Goal: Find contact information: Find contact information

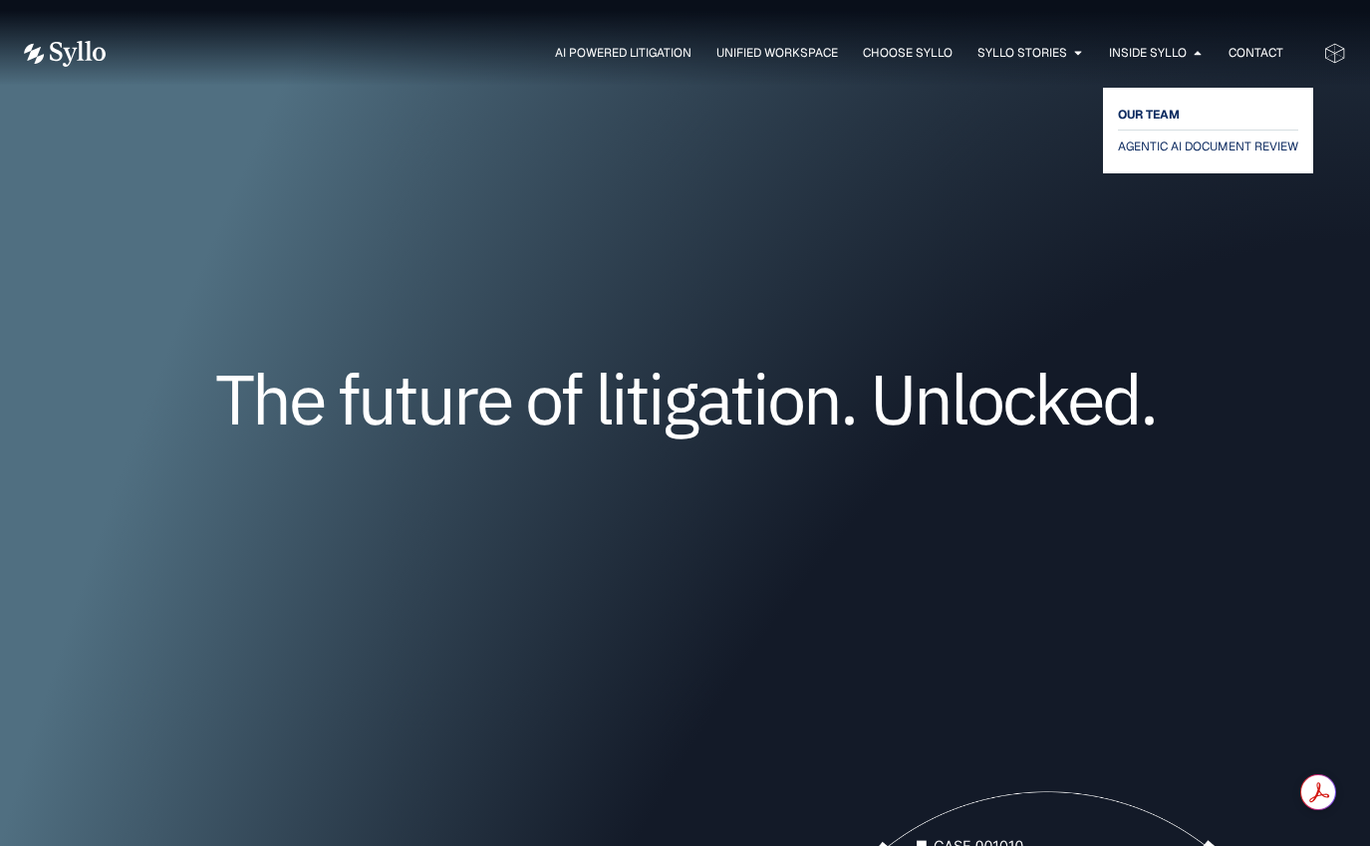
click at [1152, 121] on span "OUR TEAM" at bounding box center [1149, 115] width 62 height 24
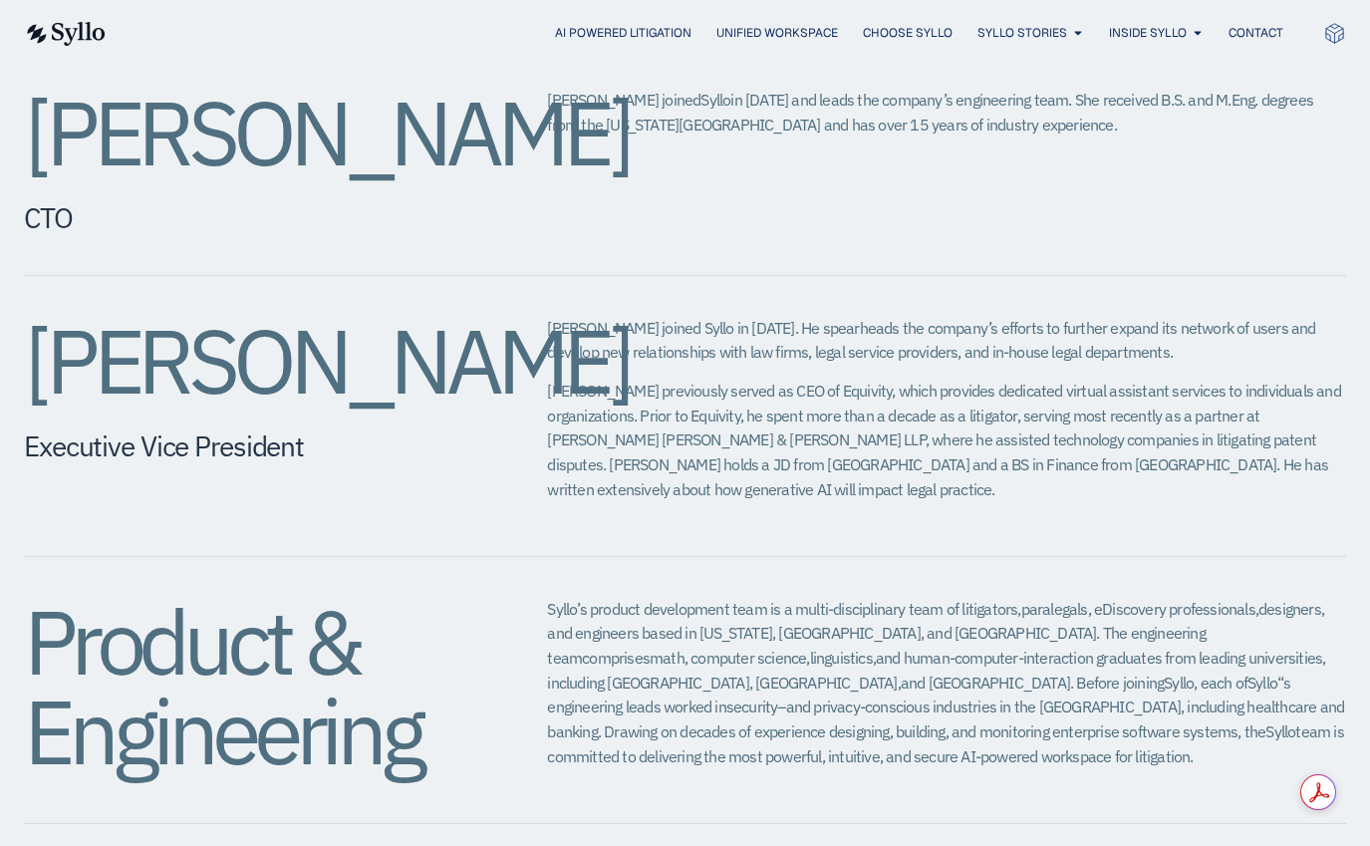
scroll to position [1719, 0]
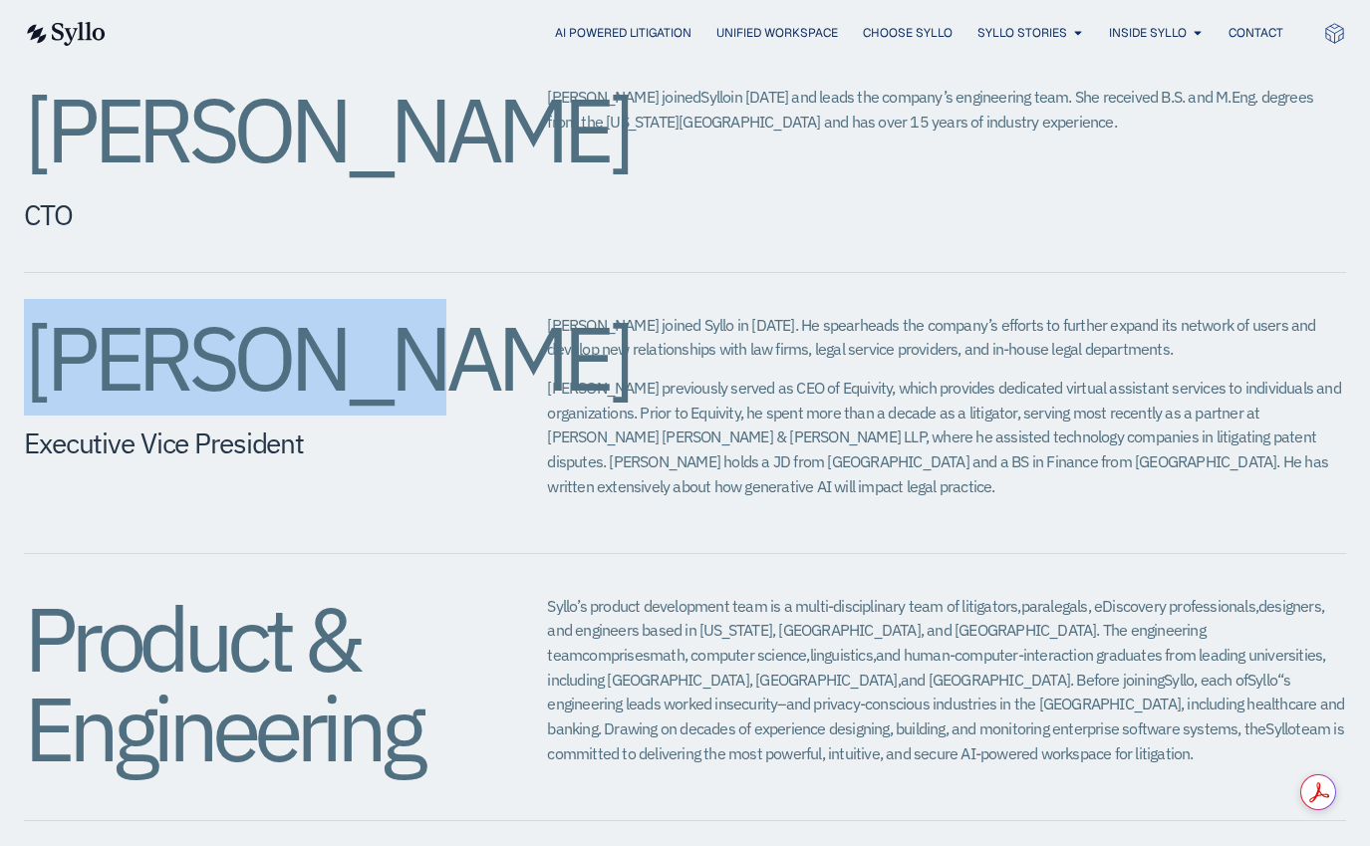
drag, startPoint x: 336, startPoint y: 537, endPoint x: 27, endPoint y: 539, distance: 308.8
click at [27, 402] on h2 "[PERSON_NAME]" at bounding box center [245, 358] width 443 height 90
copy h2 "[PERSON_NAME]"
